Goal: Contribute content: Contribute content

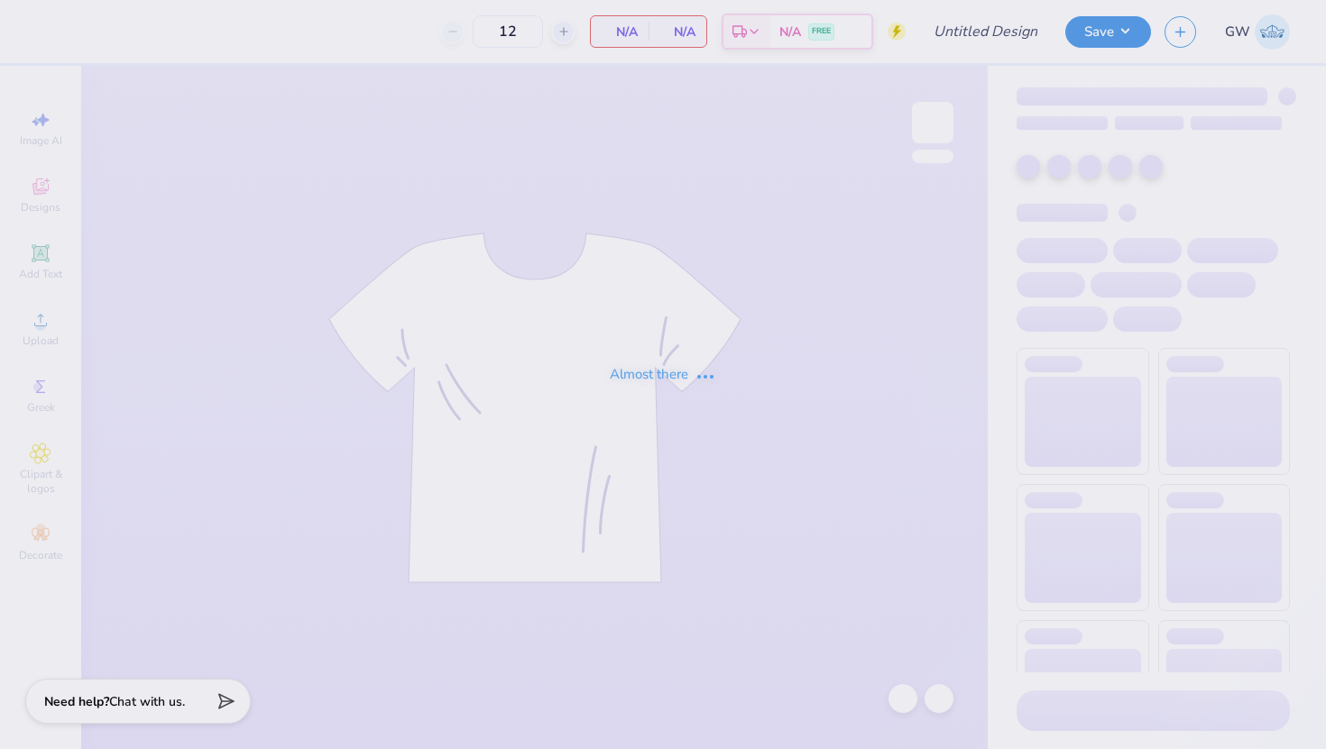
type input "Phi Sig Dad's Weekend 25"
type input "60"
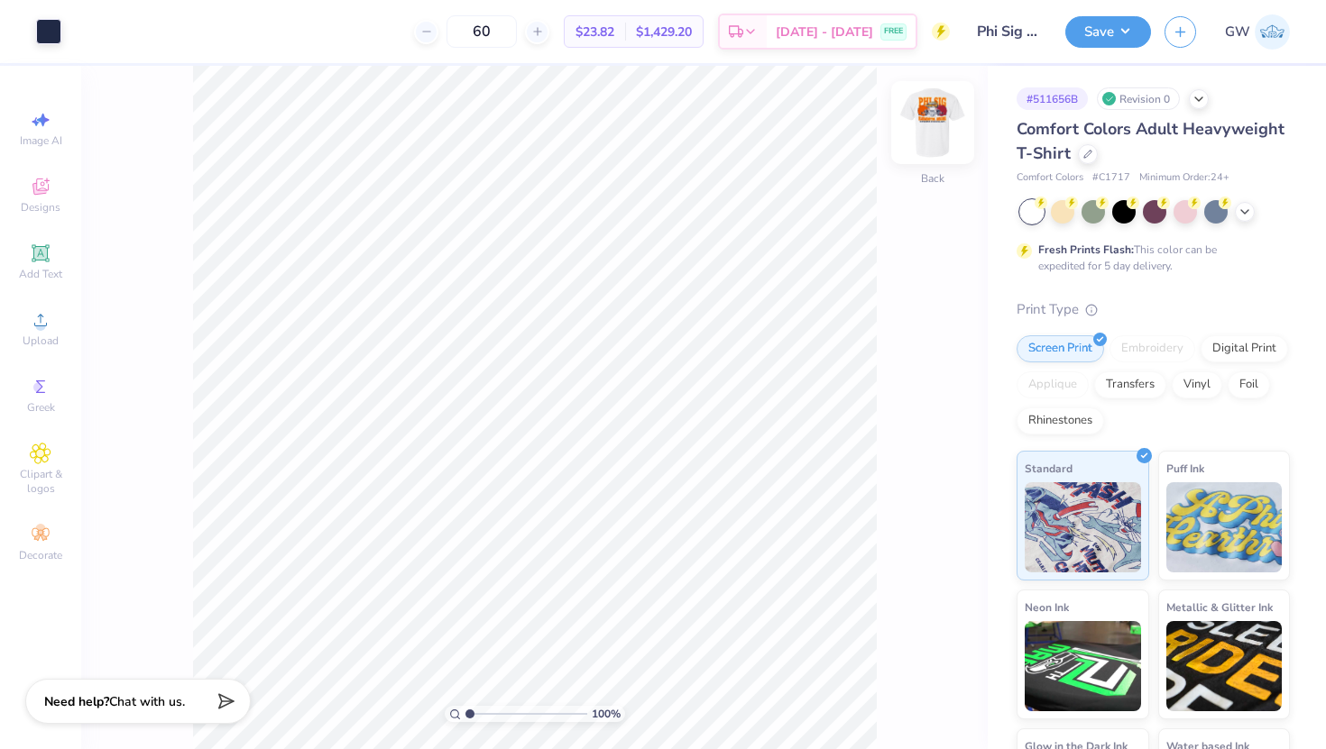
click at [948, 106] on img at bounding box center [932, 123] width 72 height 72
click at [78, 25] on div at bounding box center [81, 29] width 25 height 25
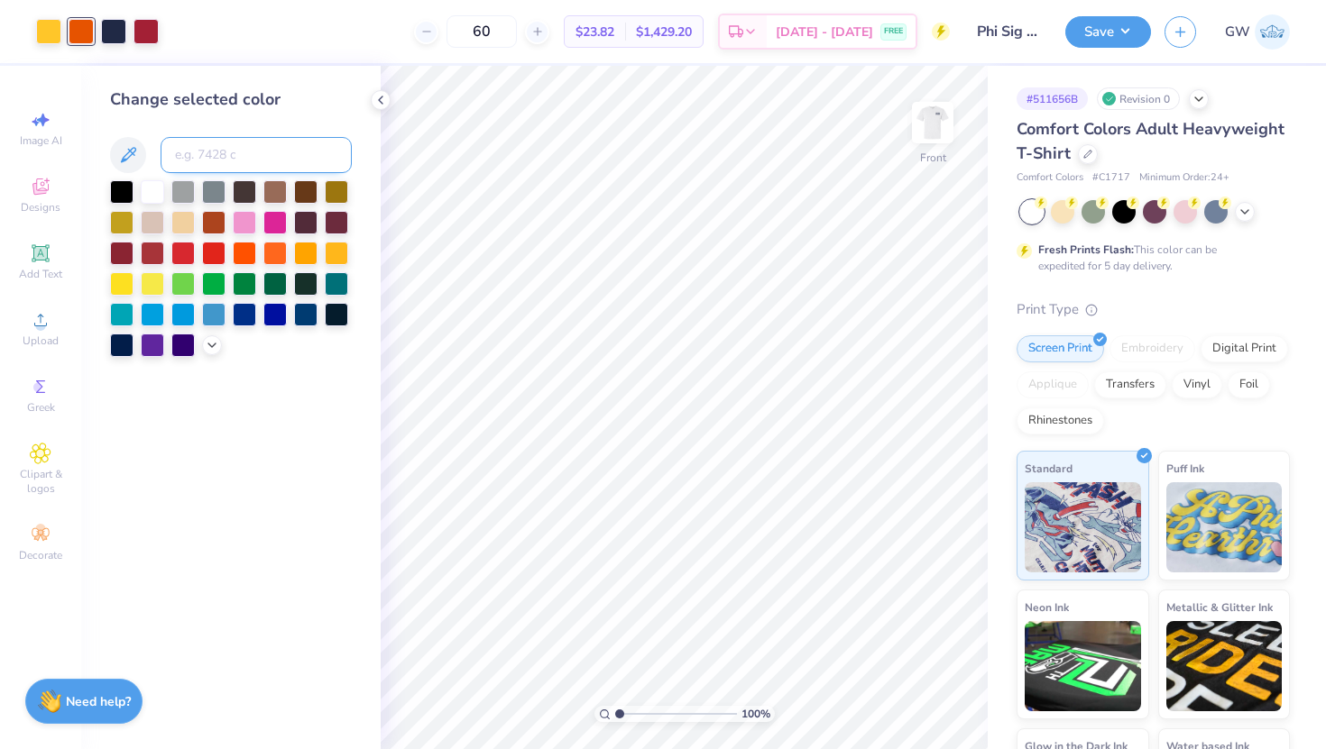
click at [225, 154] on input at bounding box center [256, 155] width 191 height 36
type input "201"
click at [903, 703] on icon at bounding box center [903, 699] width 18 height 18
click at [77, 23] on div at bounding box center [81, 29] width 25 height 25
click at [153, 253] on div at bounding box center [152, 251] width 23 height 23
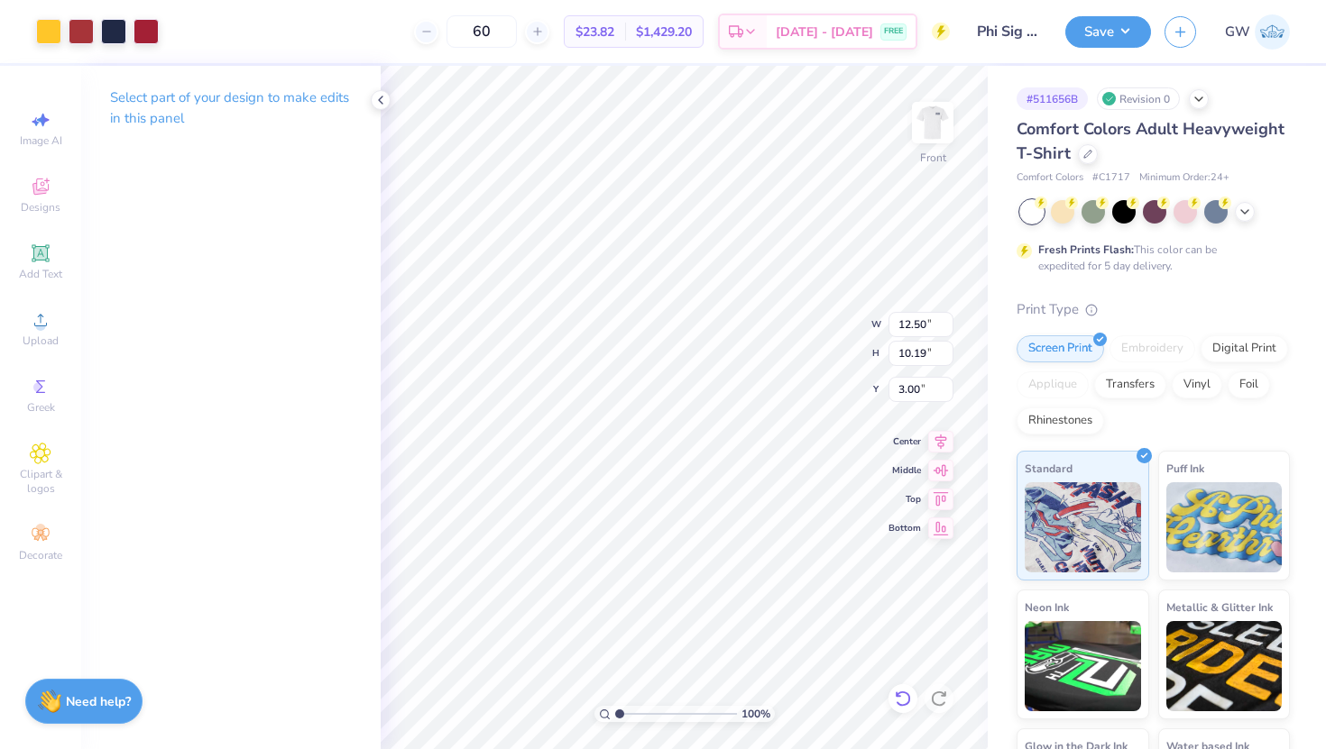
click at [897, 700] on icon at bounding box center [903, 699] width 18 height 18
click at [85, 33] on div at bounding box center [81, 29] width 25 height 25
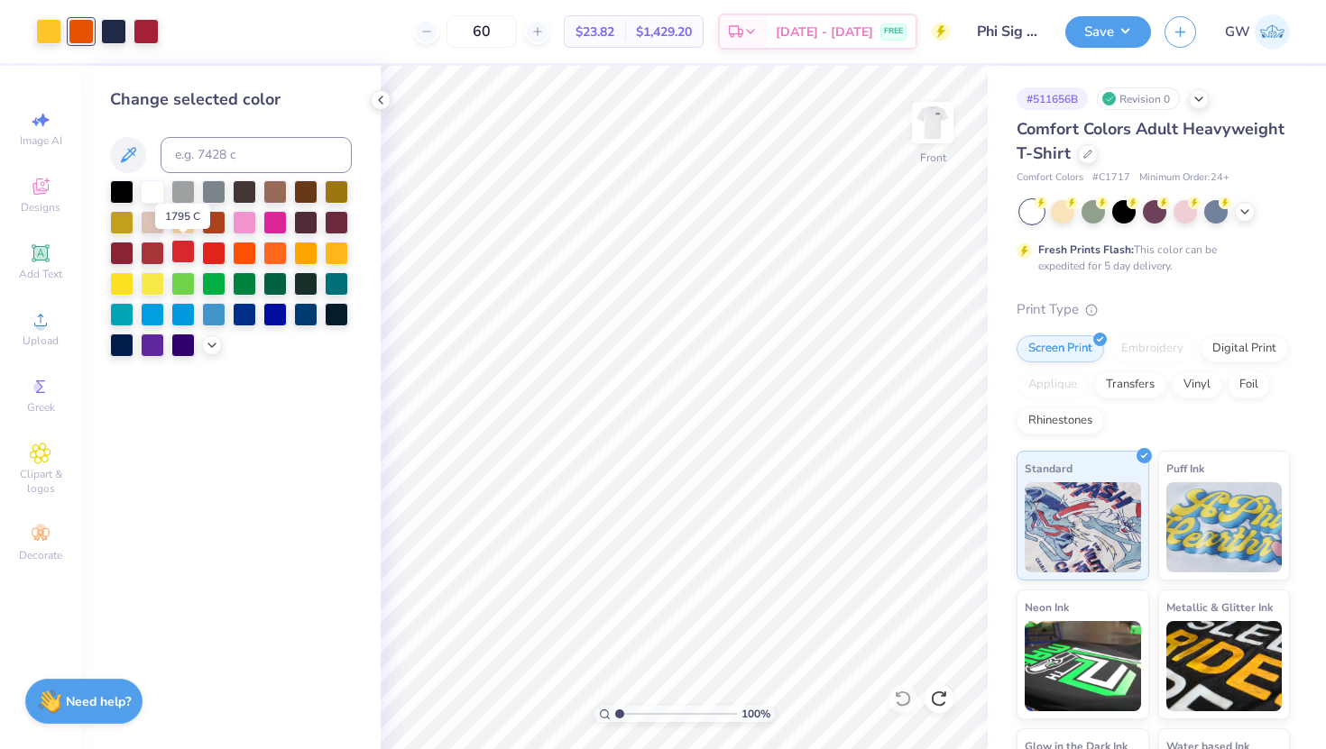
click at [189, 247] on div at bounding box center [182, 251] width 23 height 23
click at [133, 21] on div at bounding box center [145, 29] width 25 height 25
click at [215, 153] on input at bounding box center [256, 155] width 191 height 36
type input "166"
click at [78, 37] on div at bounding box center [81, 29] width 25 height 25
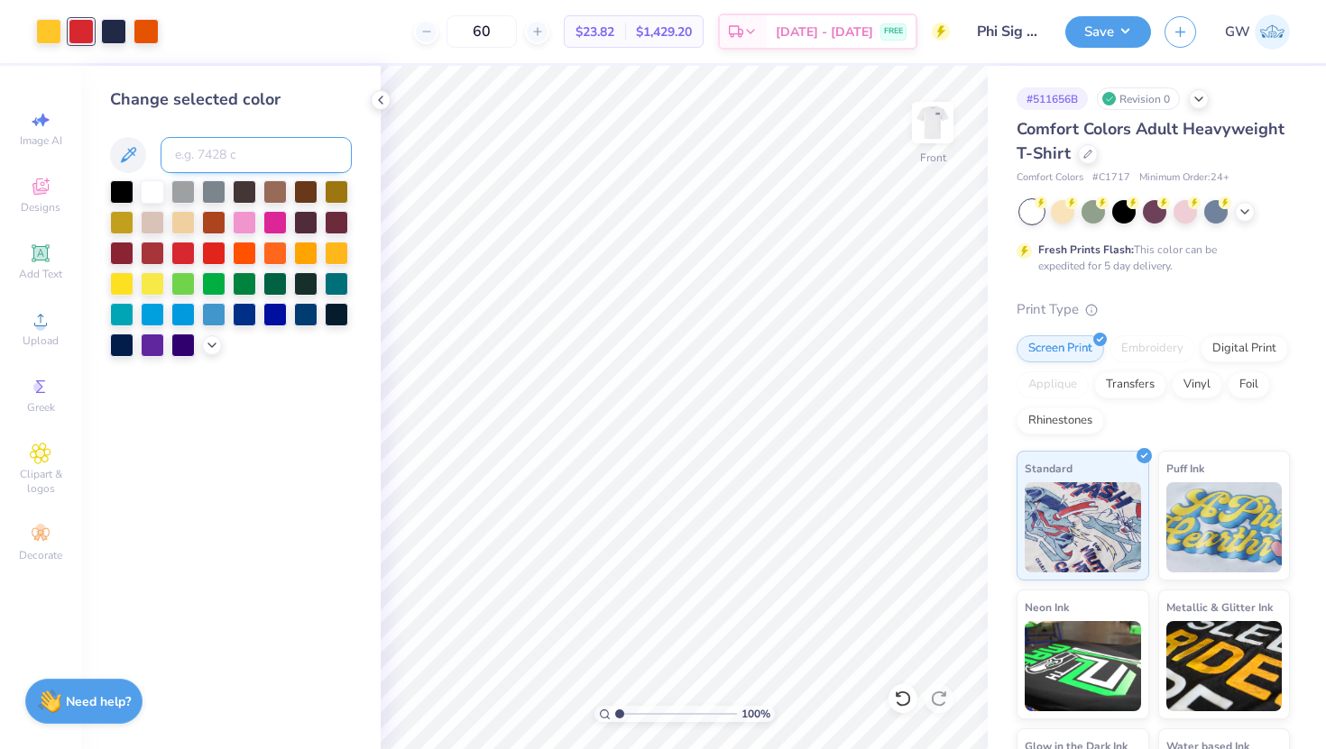
click at [208, 165] on input at bounding box center [256, 155] width 191 height 36
type input "201"
click at [1111, 34] on button "Save" at bounding box center [1108, 30] width 86 height 32
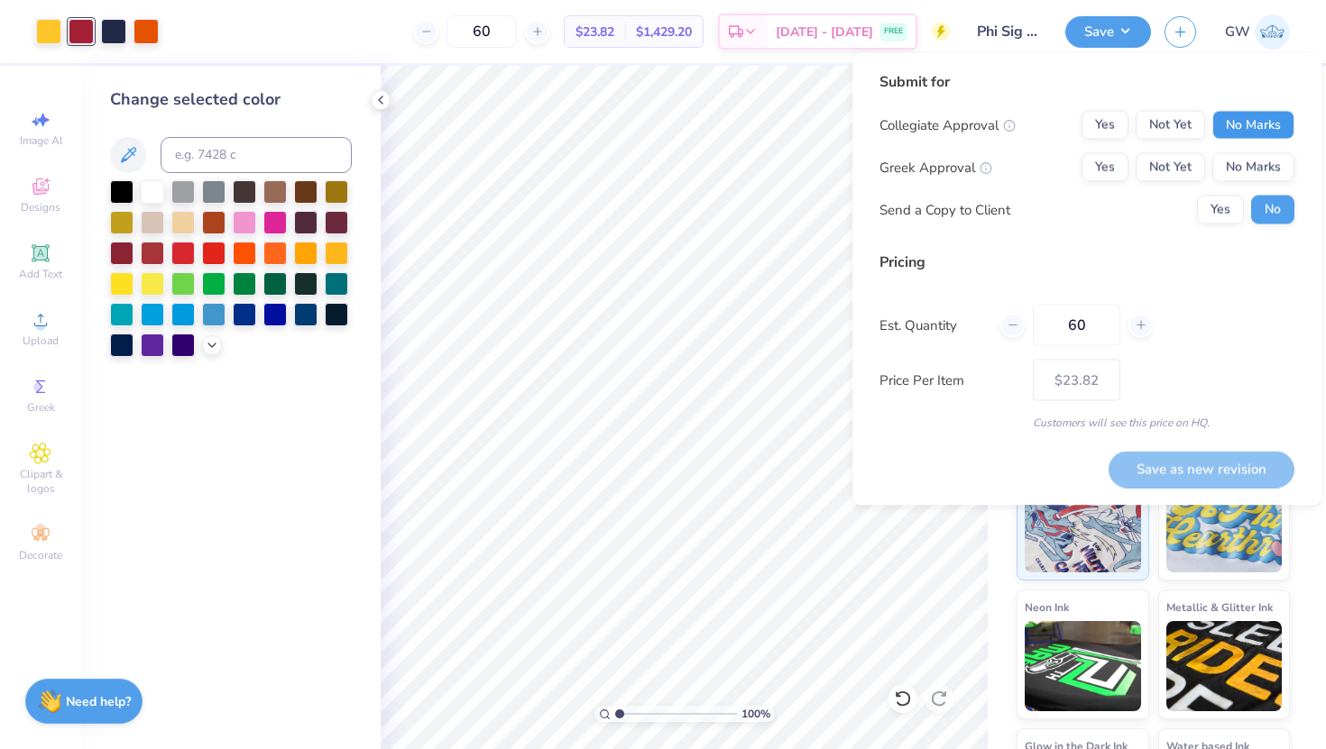
click at [1245, 135] on button "No Marks" at bounding box center [1253, 125] width 82 height 29
click at [1102, 168] on button "Yes" at bounding box center [1104, 167] width 47 height 29
click at [1171, 457] on button "Save as new revision" at bounding box center [1201, 469] width 186 height 37
type input "$23.82"
